Goal: Check status: Check status

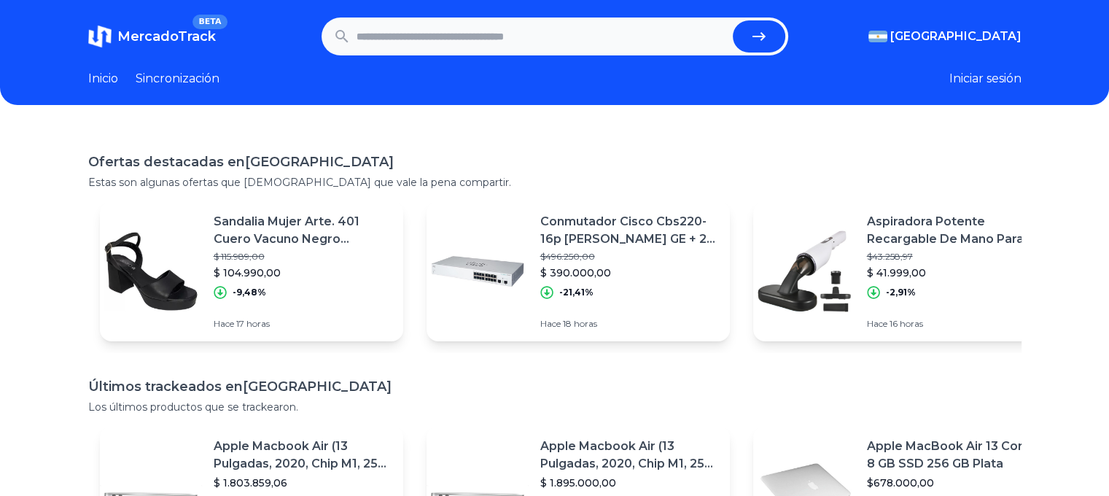
click at [421, 31] on input "text" at bounding box center [542, 36] width 371 height 32
paste input "**********"
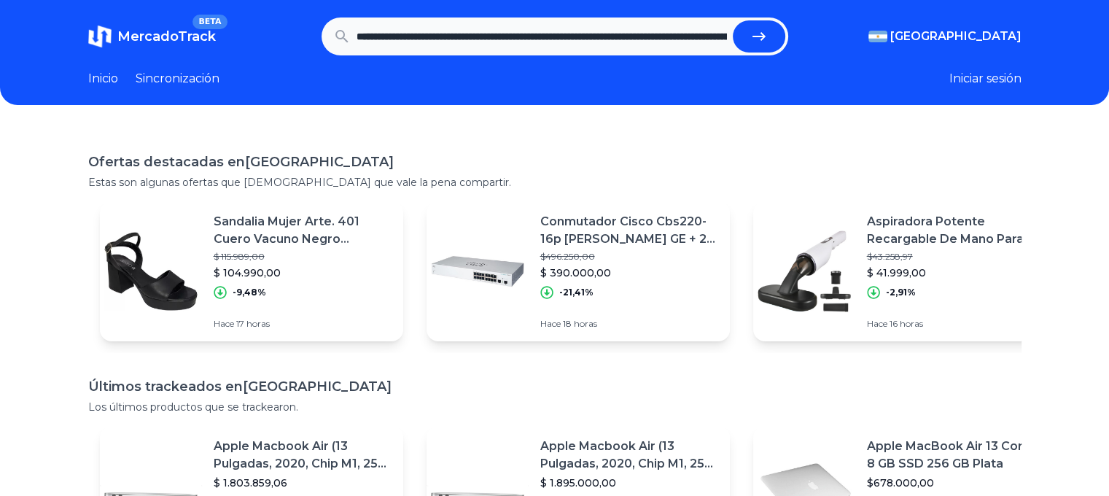
scroll to position [0, 1203]
click at [733, 20] on button "submit" at bounding box center [759, 36] width 53 height 32
type input "**********"
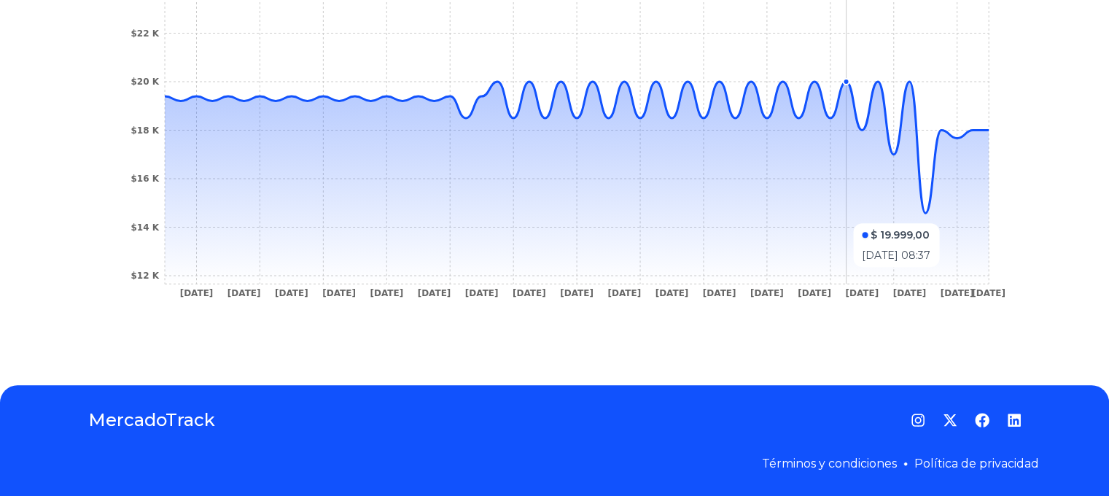
scroll to position [496, 11]
click at [977, 269] on icon at bounding box center [577, 183] width 824 height 202
click at [918, 174] on icon "21 May 24 23 May 24 24 May 24 28 May 24 29 May 24 31 May 24 6 Jun 24 18 Jun 24 …" at bounding box center [554, 145] width 875 height 328
click at [984, 201] on icon "21 May 24 23 May 24 24 May 24 28 May 24 29 May 24 31 May 24 6 Jun 24 18 Jun 24 …" at bounding box center [554, 145] width 875 height 328
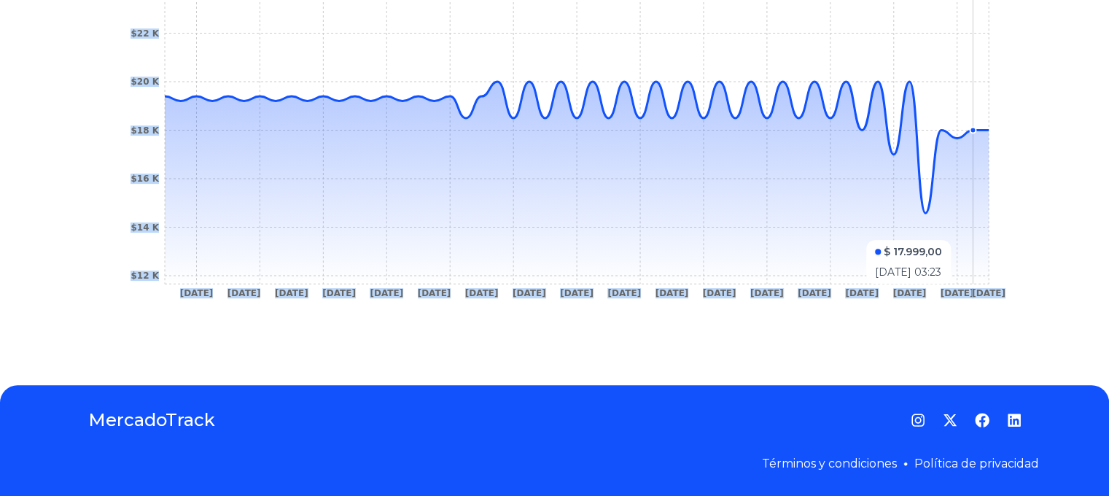
drag, startPoint x: 984, startPoint y: 201, endPoint x: 965, endPoint y: 227, distance: 31.8
click at [965, 227] on icon "21 May 24 23 May 24 24 May 24 28 May 24 29 May 24 31 May 24 6 Jun 24 18 Jun 24 …" at bounding box center [554, 145] width 875 height 328
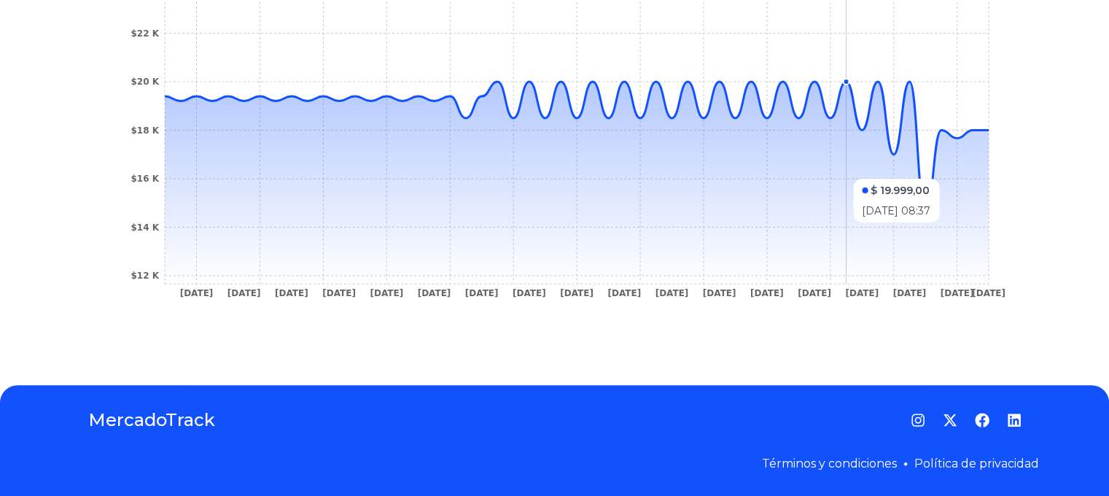
scroll to position [496, 0]
